Goal: Book appointment/travel/reservation

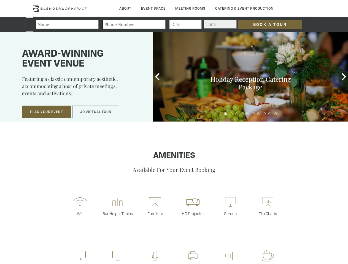
click at [265, 24] on input "Book a Tour" at bounding box center [269, 24] width 63 height 9
click at [47, 112] on button "Plan Your Event" at bounding box center [46, 112] width 49 height 13
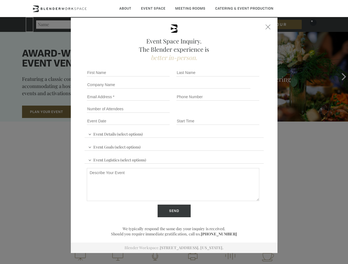
click at [96, 112] on input "Number of Attendees" at bounding box center [128, 109] width 83 height 8
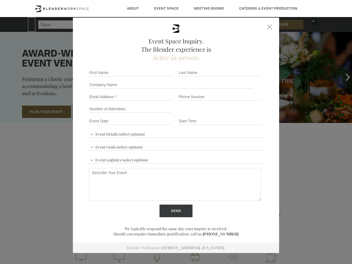
click at [157, 77] on div "First name *" at bounding box center [131, 73] width 89 height 12
click at [343, 77] on div "Event Space Inquiry. The Blender experience is better in-person. Event Details …" at bounding box center [176, 132] width 352 height 264
click at [225, 114] on fieldset "Number of Attendees Budget Range" at bounding box center [176, 109] width 179 height 12
click at [231, 114] on fieldset "Number of Attendees Budget Range" at bounding box center [176, 109] width 179 height 12
click at [236, 114] on fieldset "Number of Attendees Budget Range" at bounding box center [176, 109] width 179 height 12
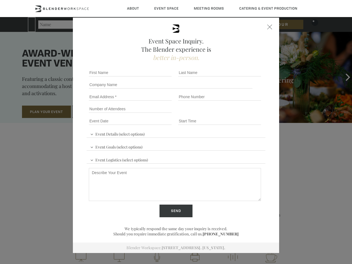
click at [242, 114] on fieldset "Number of Attendees Budget Range" at bounding box center [176, 109] width 179 height 12
click at [247, 114] on fieldset "Number of Attendees Budget Range" at bounding box center [176, 109] width 179 height 12
